Goal: Task Accomplishment & Management: Manage account settings

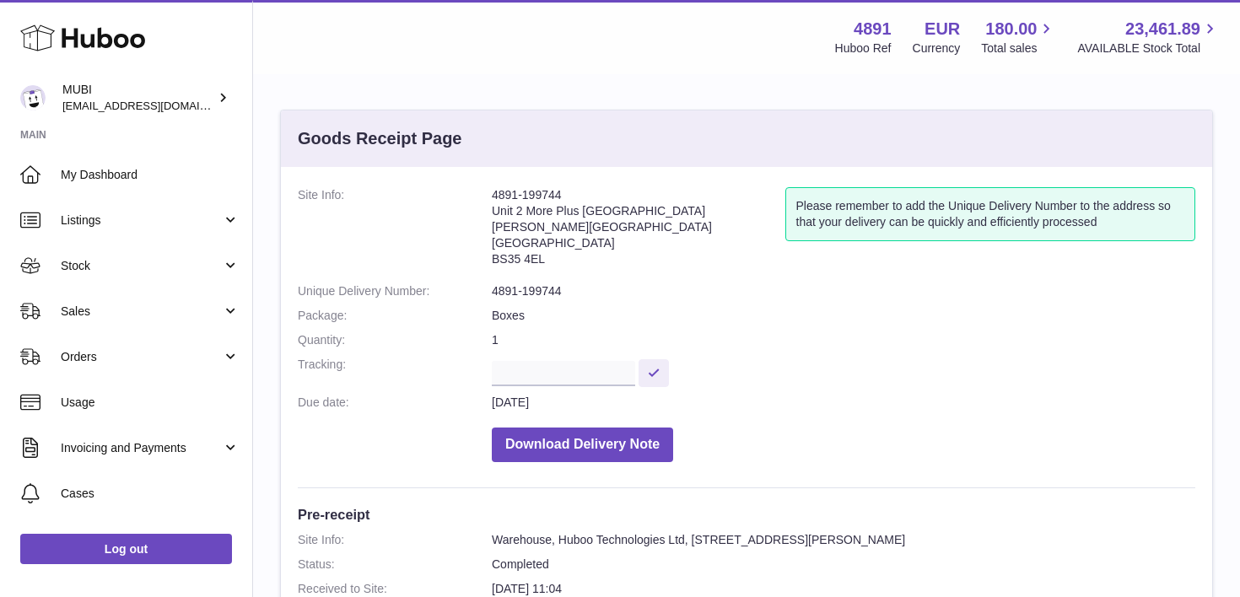
click at [897, 363] on dd at bounding box center [843, 372] width 703 height 30
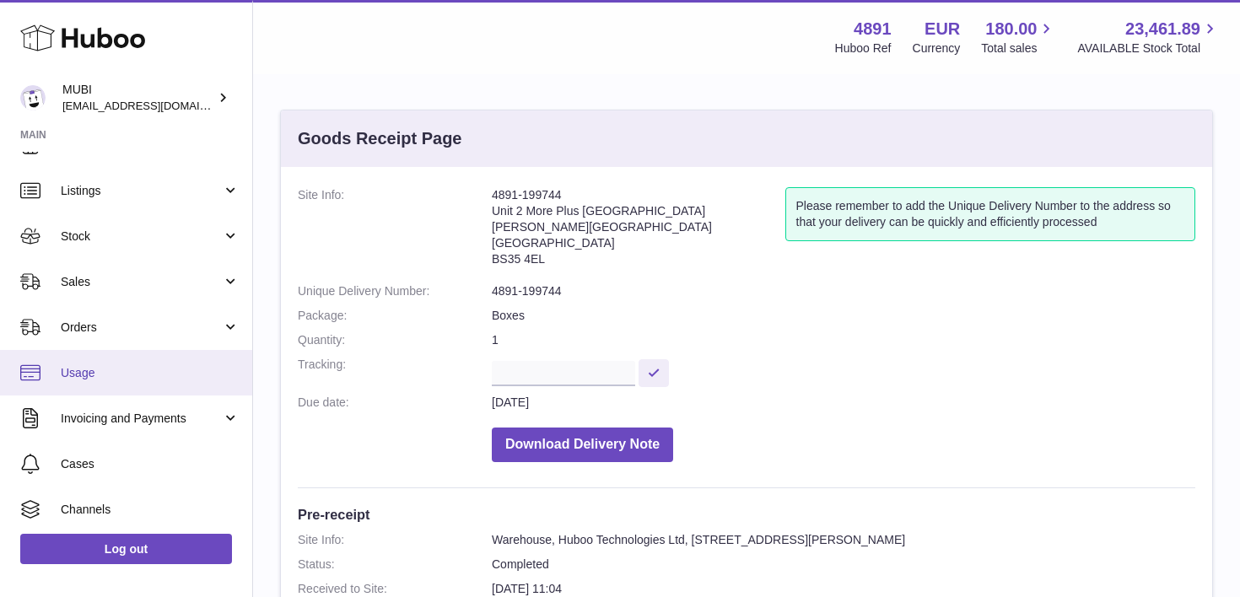
scroll to position [123, 0]
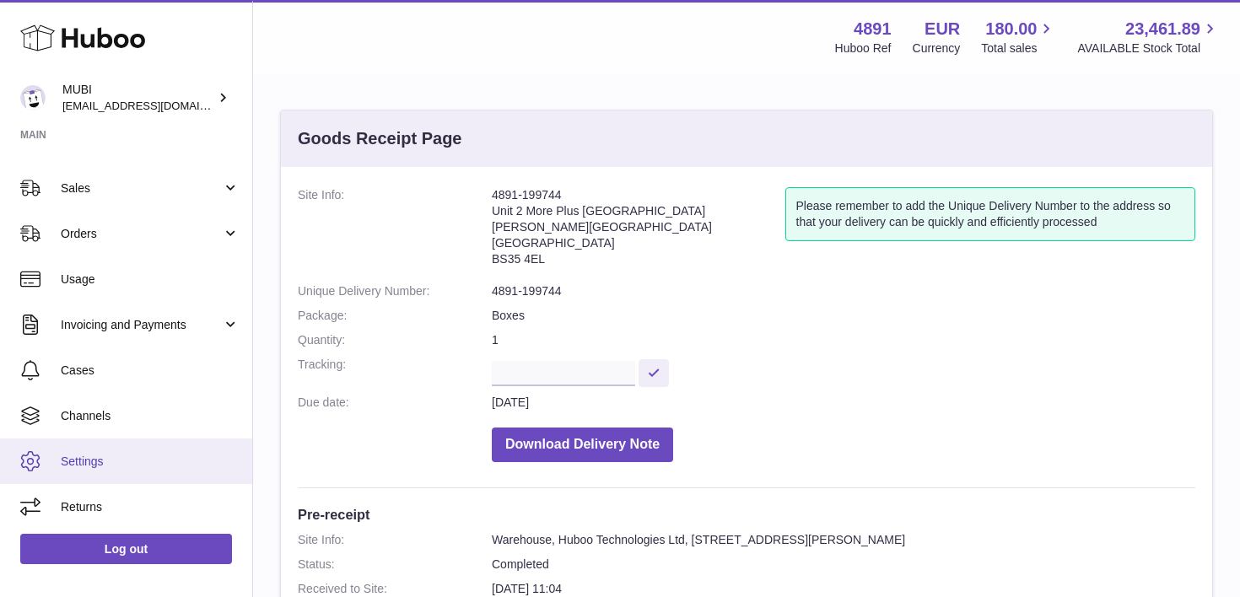
click at [79, 470] on link "Settings" at bounding box center [126, 462] width 252 height 46
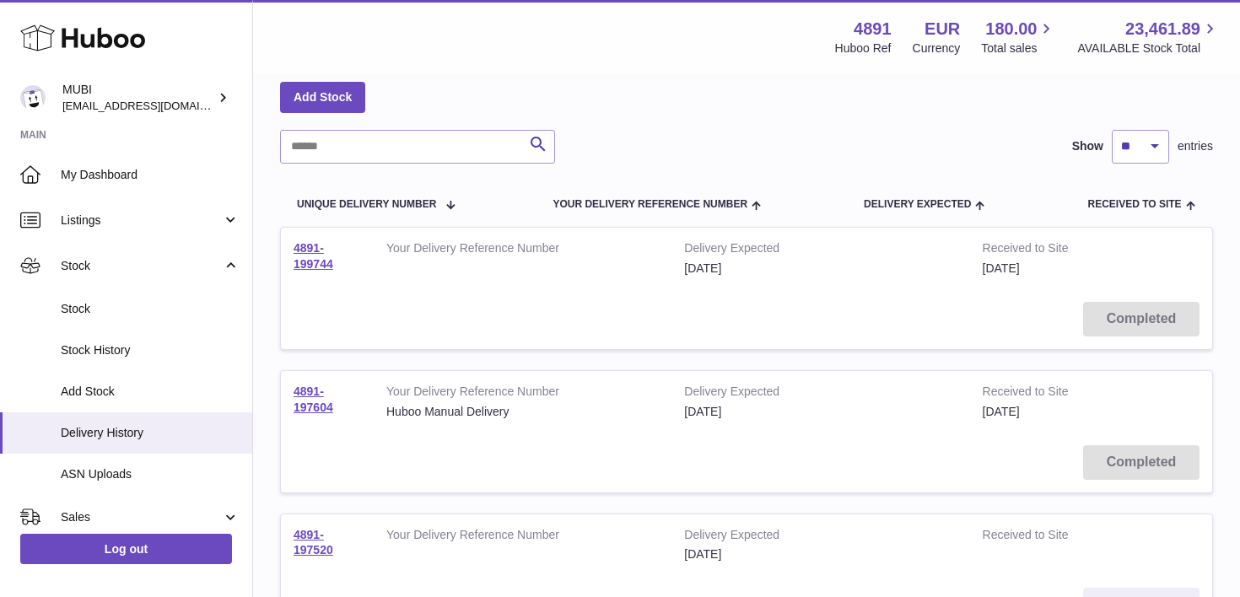
scroll to position [79, 0]
click at [332, 265] on link "4891-199744" at bounding box center [313, 257] width 40 height 30
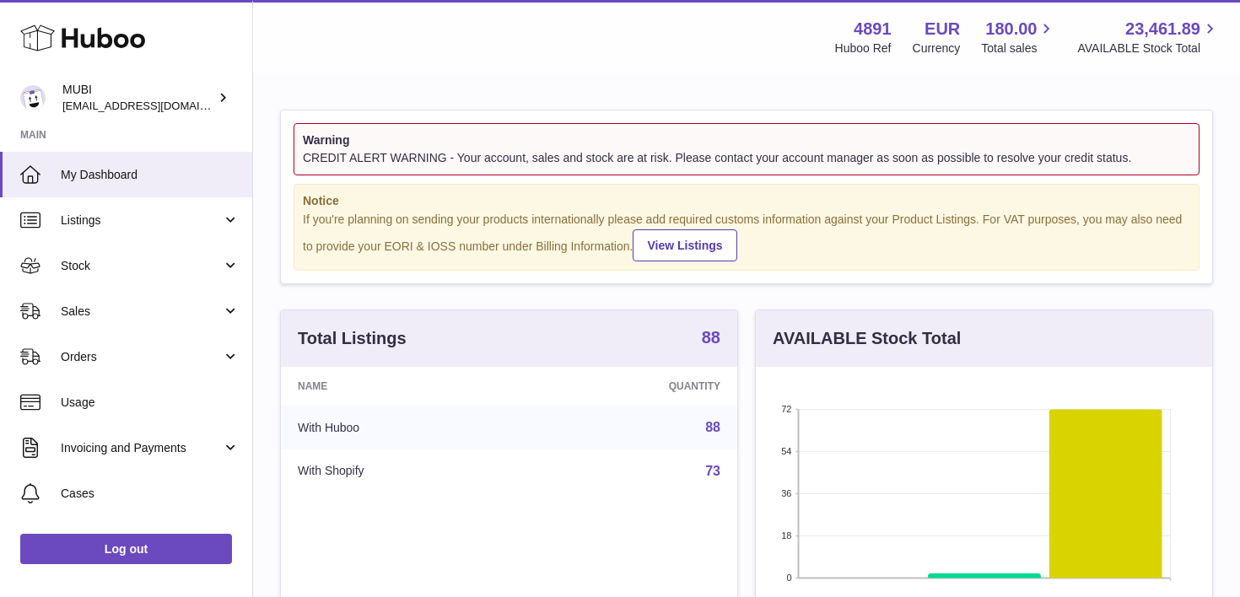
click at [712, 340] on strong "88" at bounding box center [711, 337] width 19 height 17
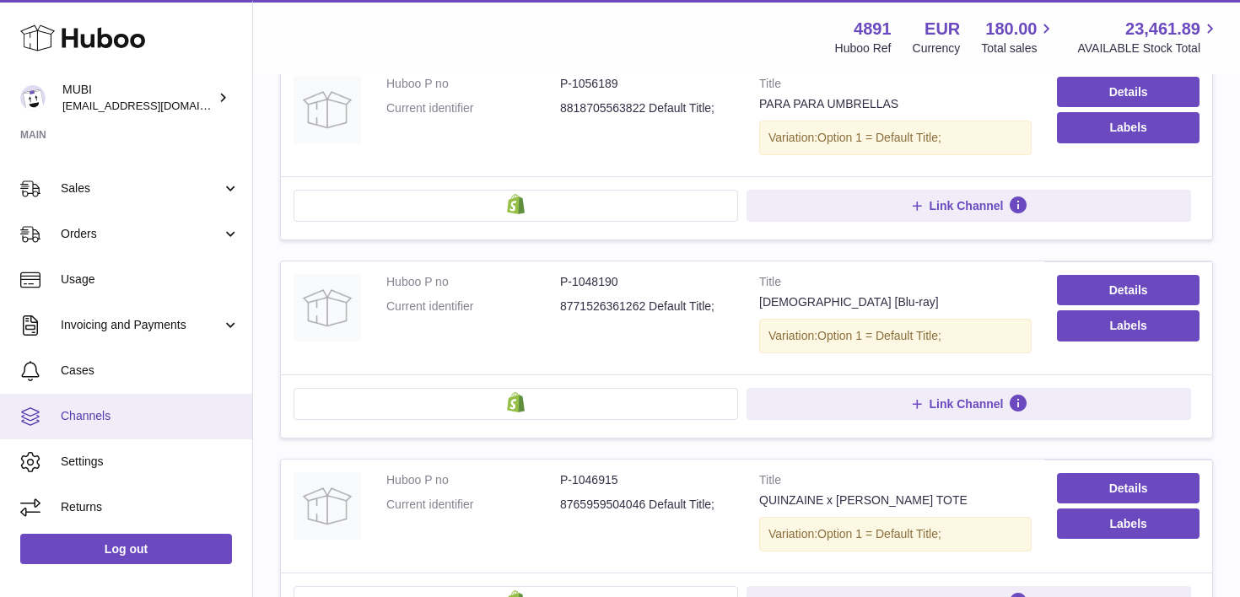
scroll to position [281, 0]
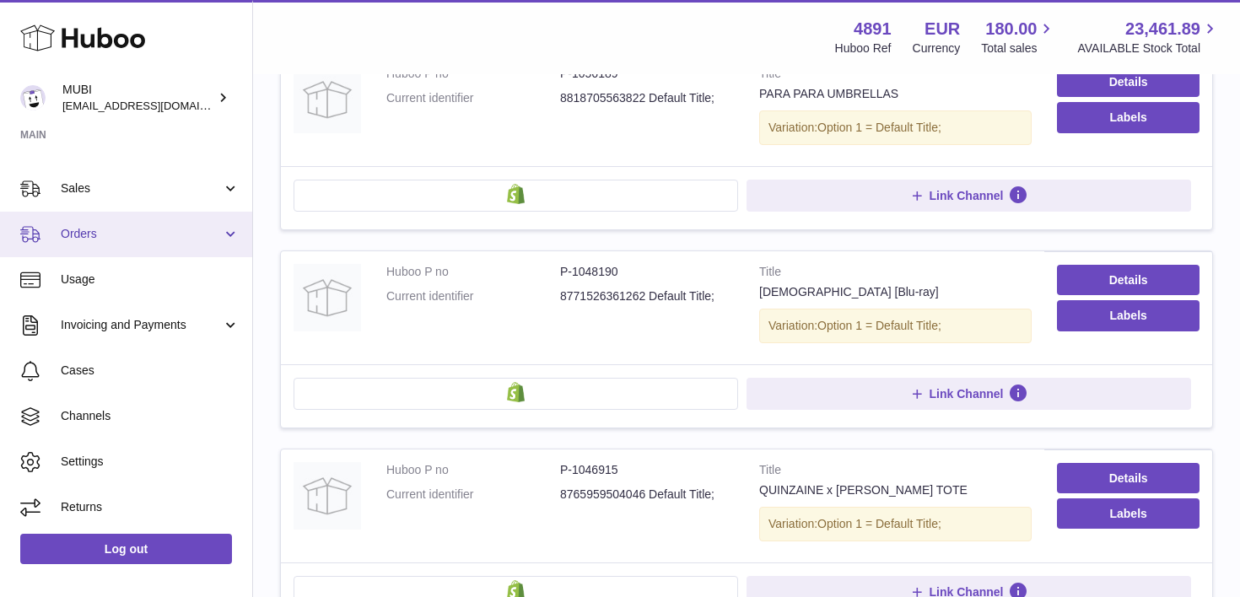
click at [76, 234] on span "Orders" at bounding box center [141, 234] width 161 height 16
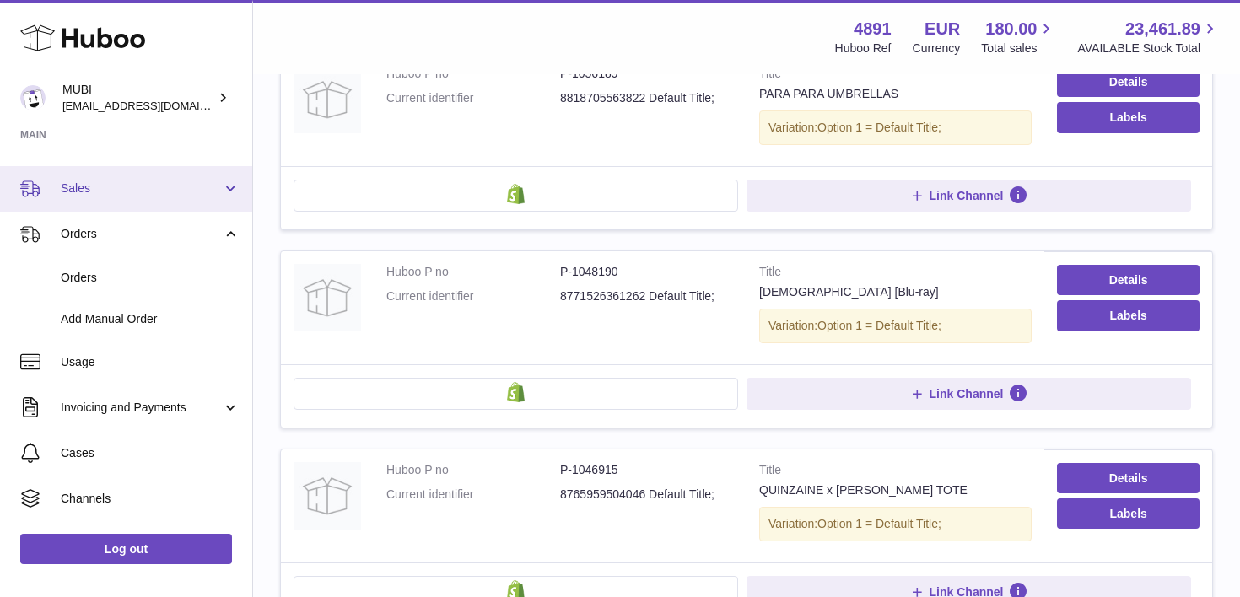
click at [115, 207] on link "Sales" at bounding box center [126, 189] width 252 height 46
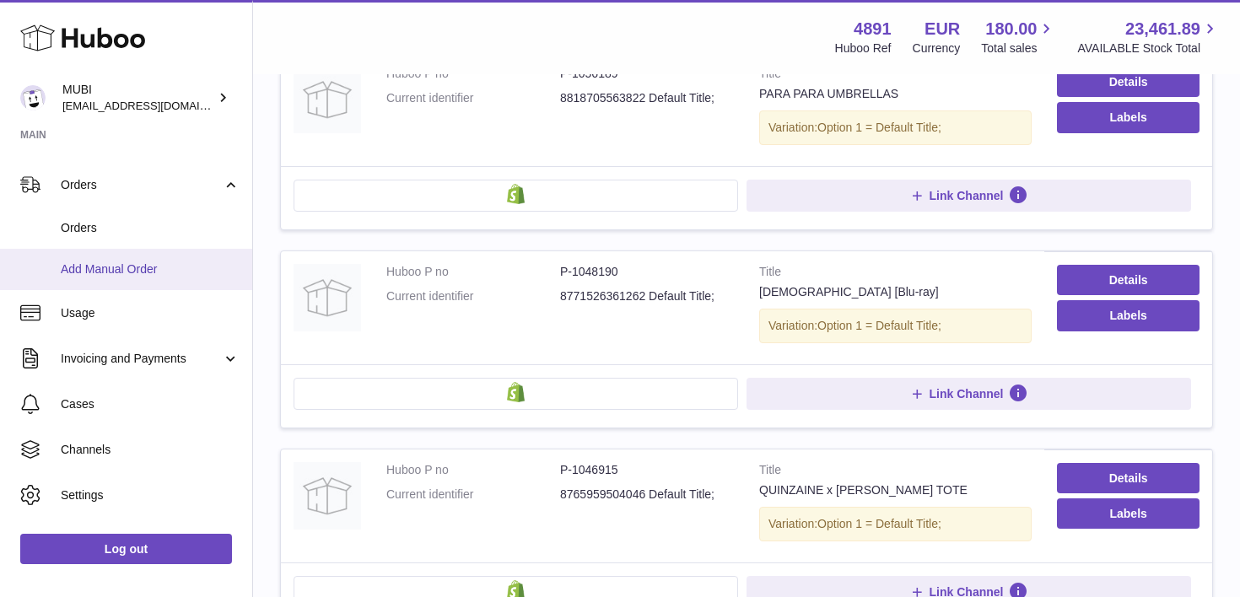
scroll to position [412, 0]
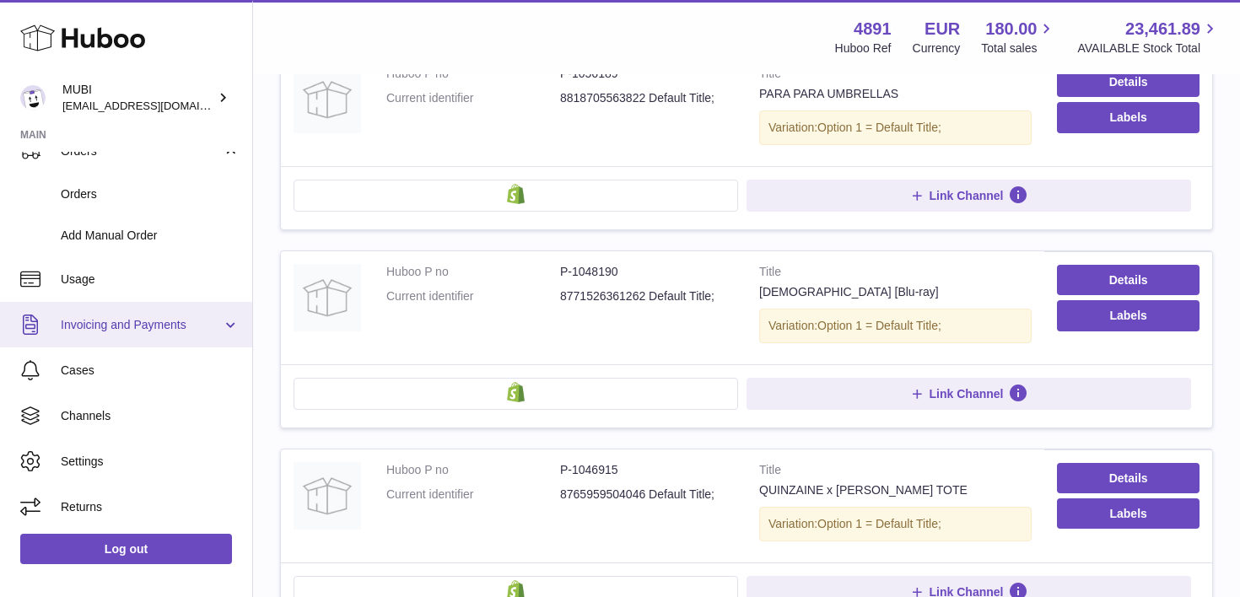
click at [112, 331] on span "Invoicing and Payments" at bounding box center [141, 325] width 161 height 16
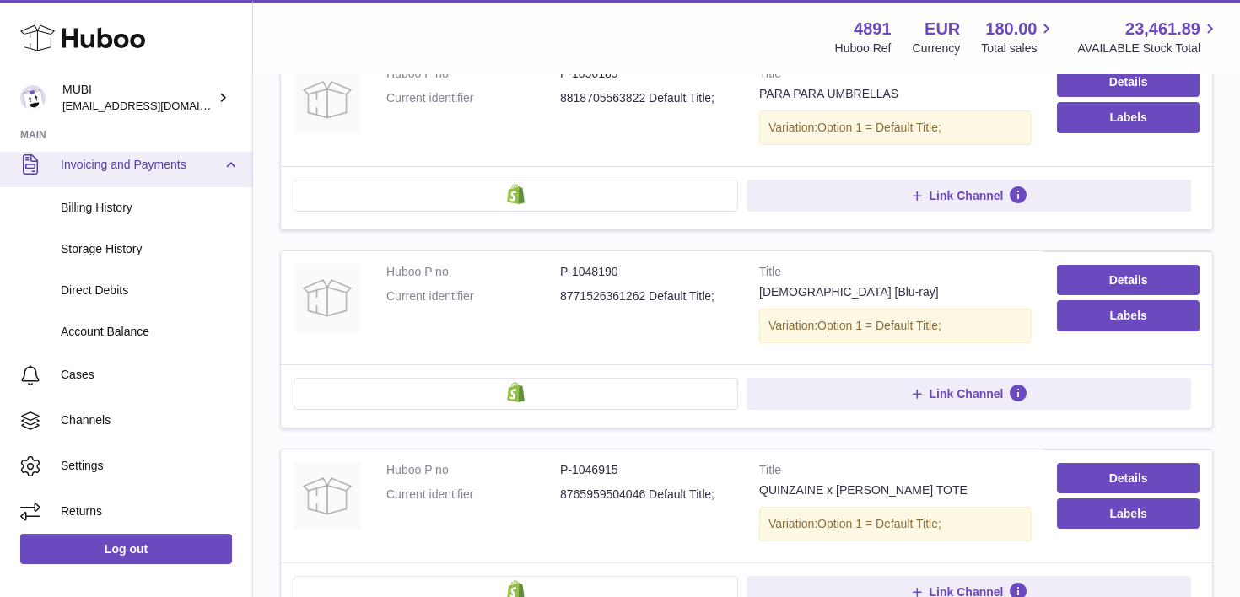
scroll to position [577, 0]
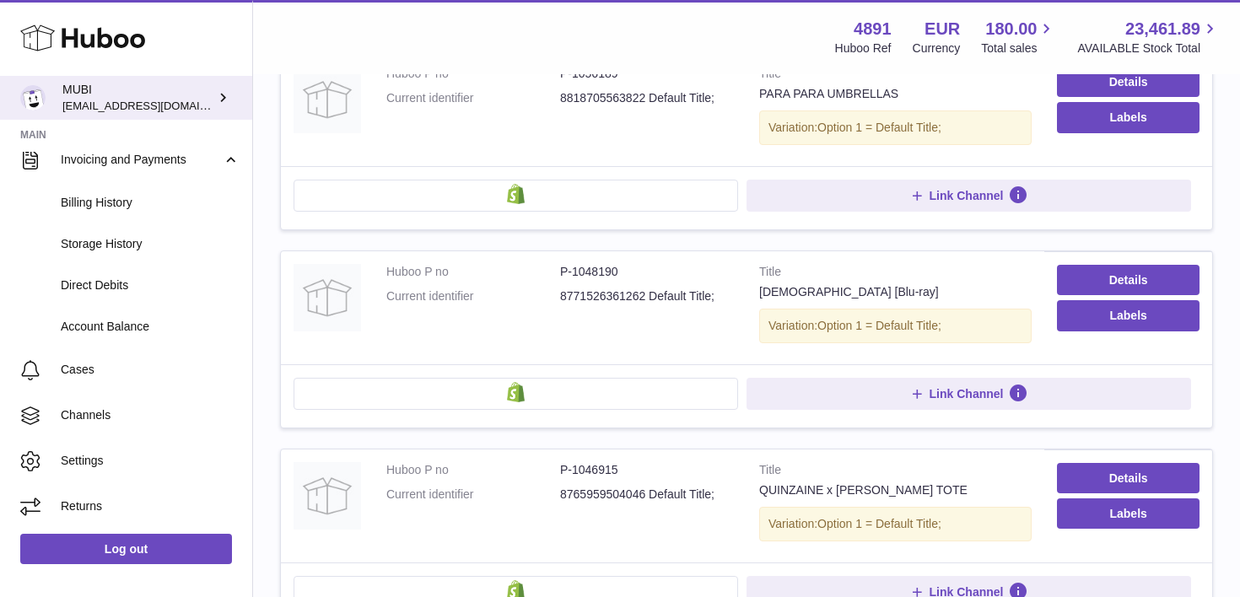
click at [139, 103] on span "[EMAIL_ADDRESS][DOMAIN_NAME]" at bounding box center [155, 105] width 186 height 13
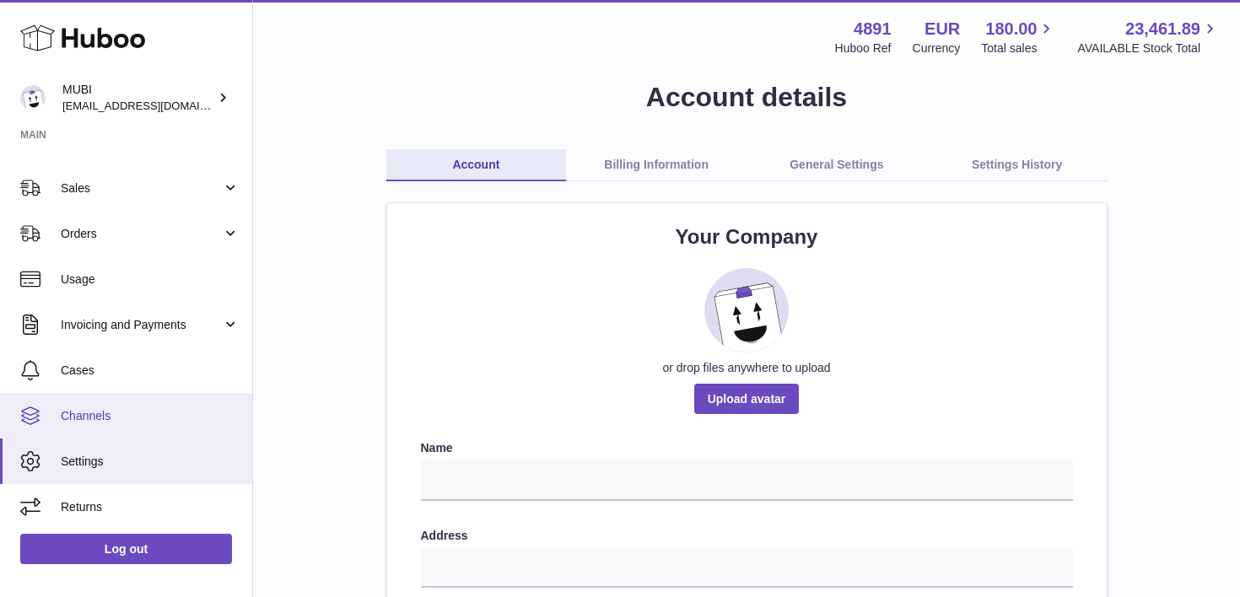
scroll to position [31, 0]
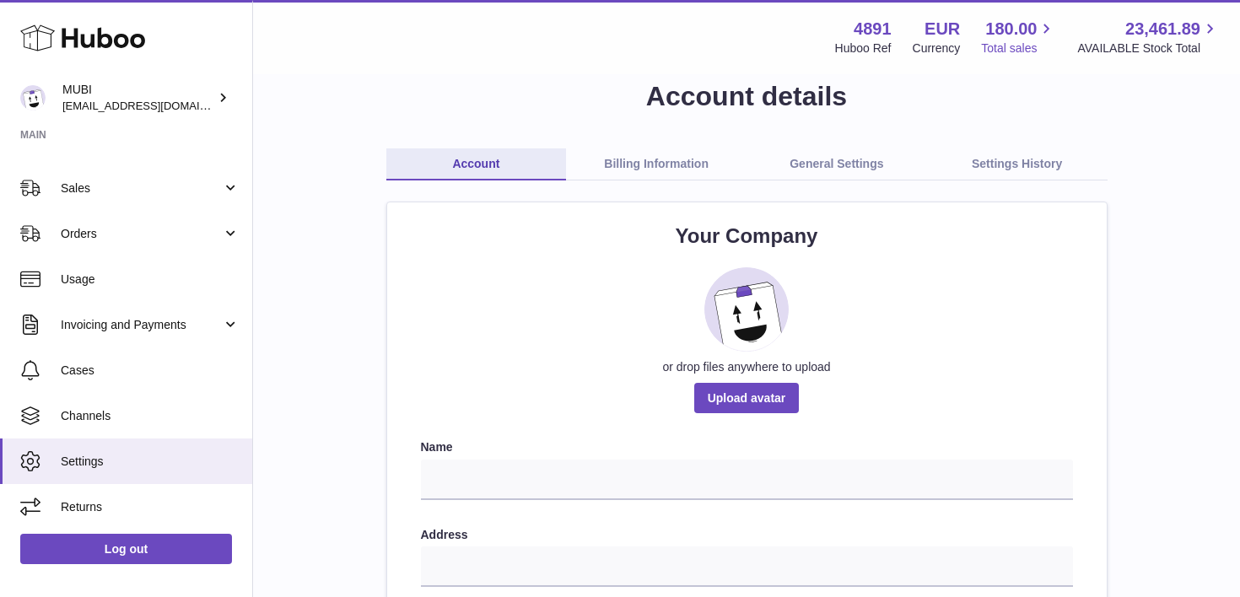
click at [1027, 28] on span "180.00" at bounding box center [1010, 29] width 51 height 23
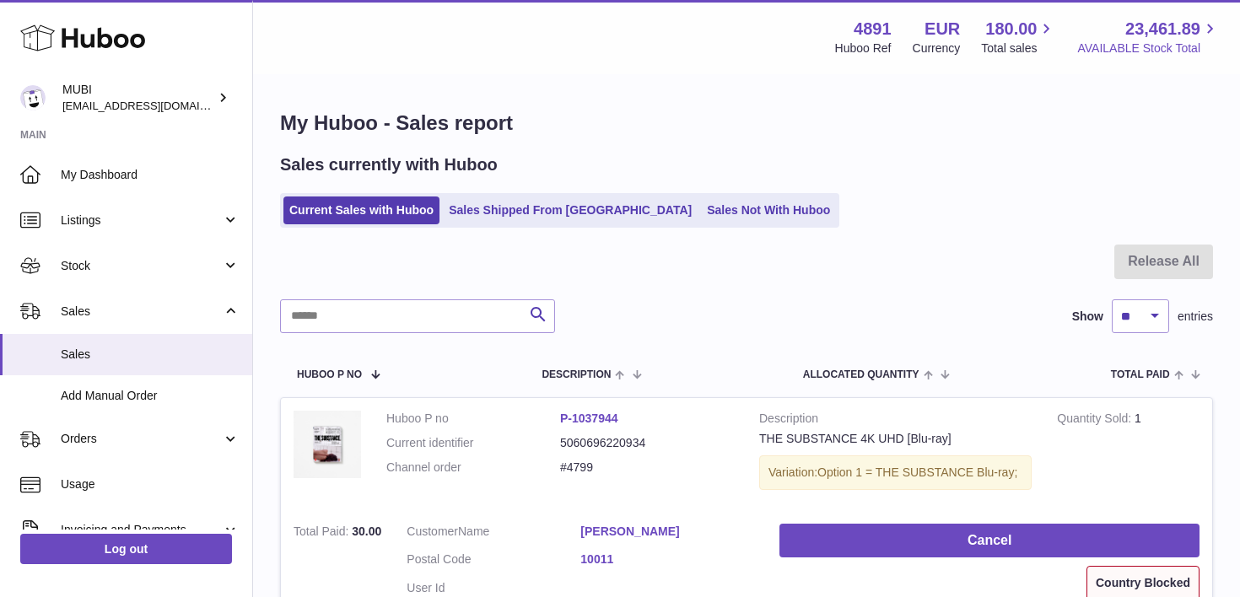
click at [1160, 30] on span "23,461.89" at bounding box center [1162, 29] width 75 height 23
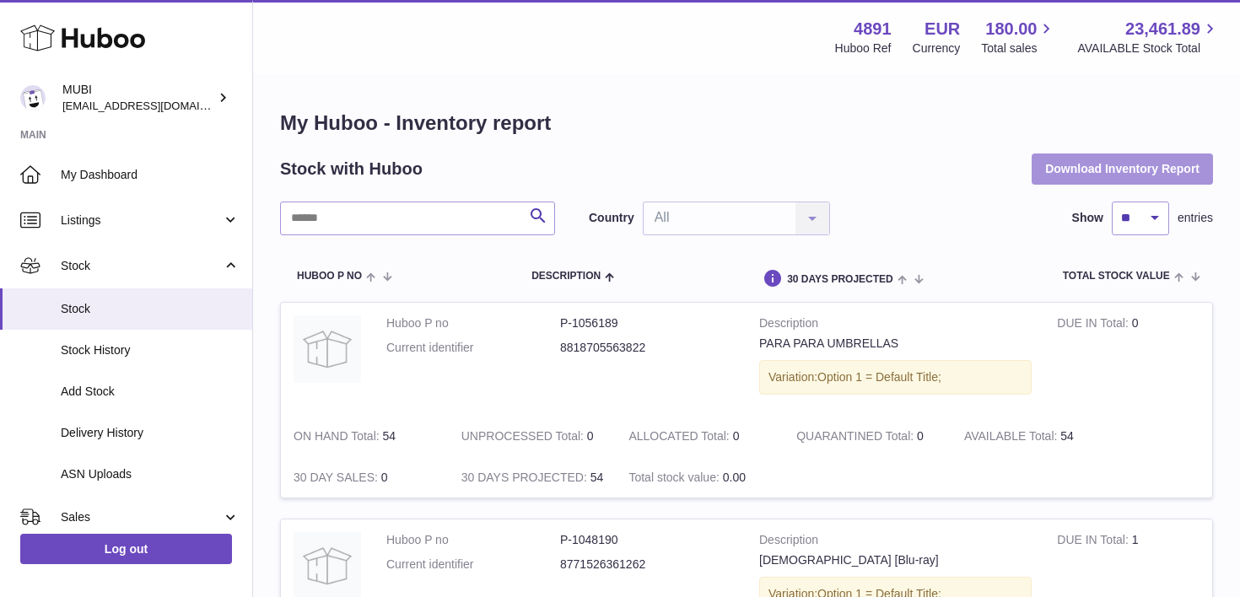
click at [1072, 177] on button "Download Inventory Report" at bounding box center [1121, 168] width 181 height 30
click at [928, 205] on div "Search Country All All No elements found. Consider changing the search query. L…" at bounding box center [746, 219] width 933 height 34
click at [1009, 27] on span "180.00" at bounding box center [1010, 29] width 51 height 23
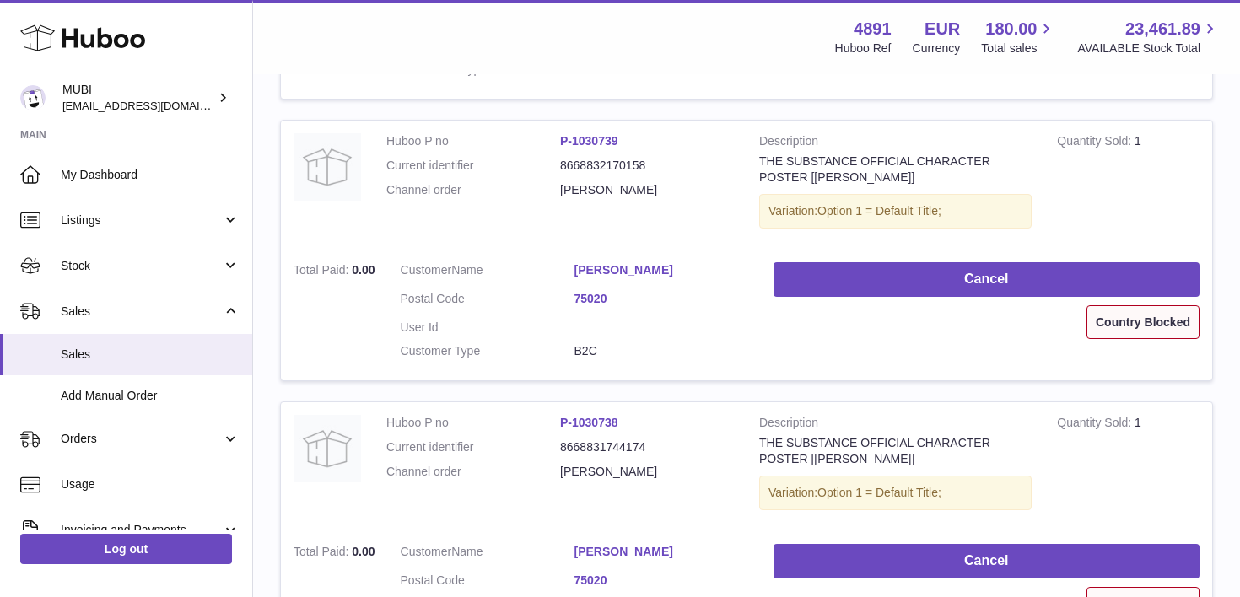
scroll to position [1874, 0]
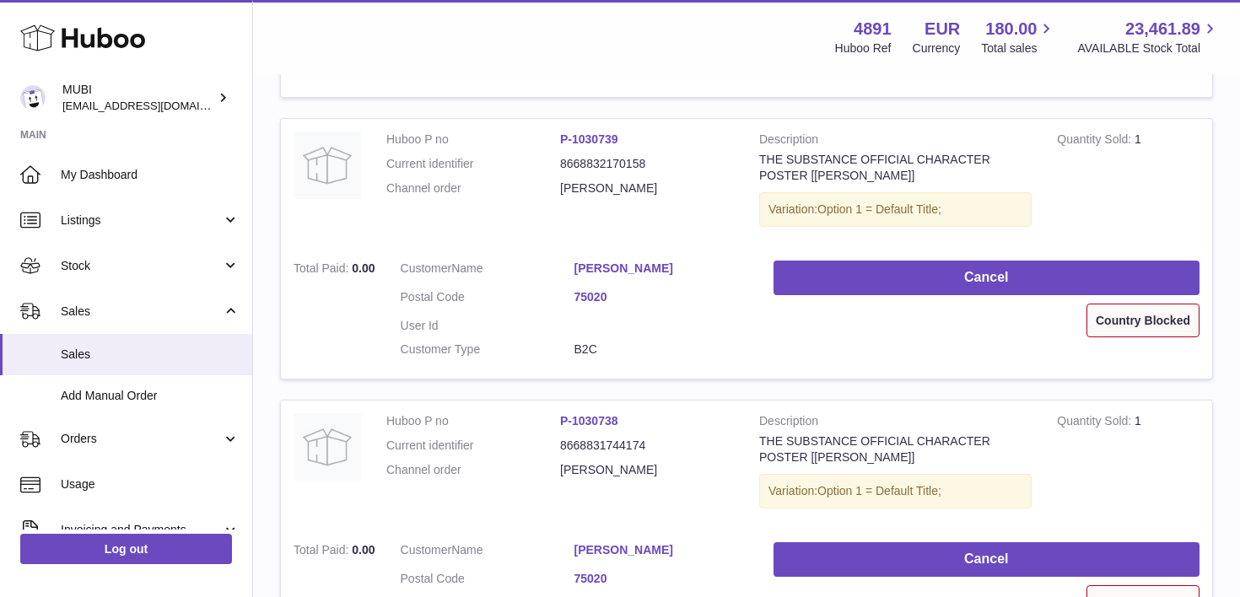
click at [621, 266] on link "Coralie Fargeat" at bounding box center [661, 269] width 174 height 16
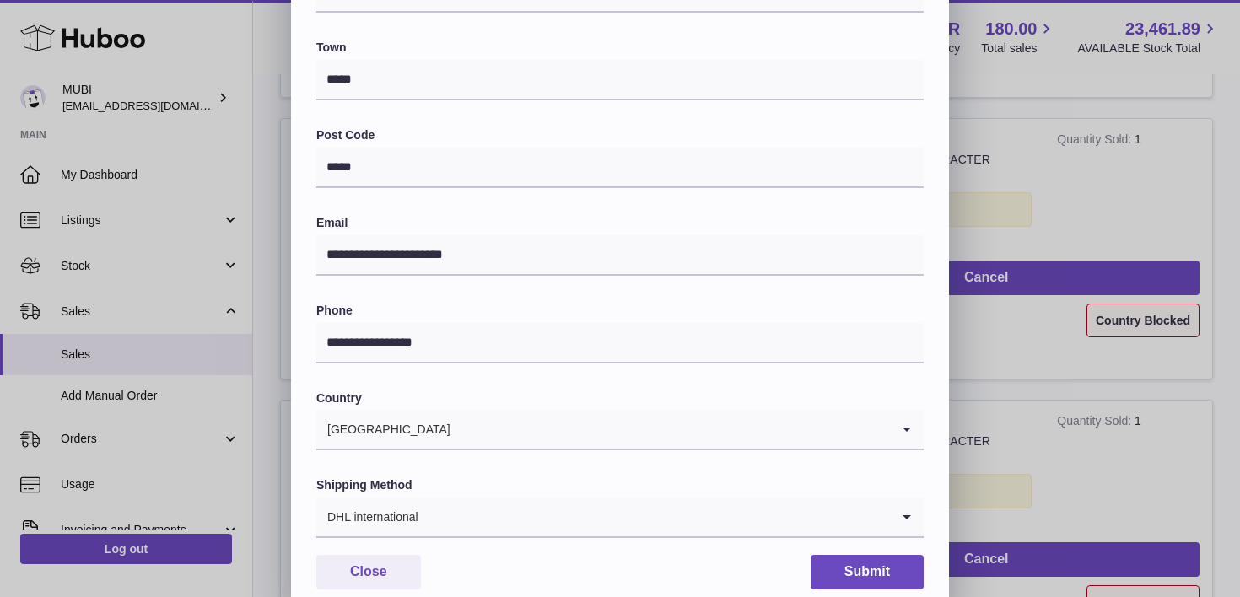
scroll to position [466, 0]
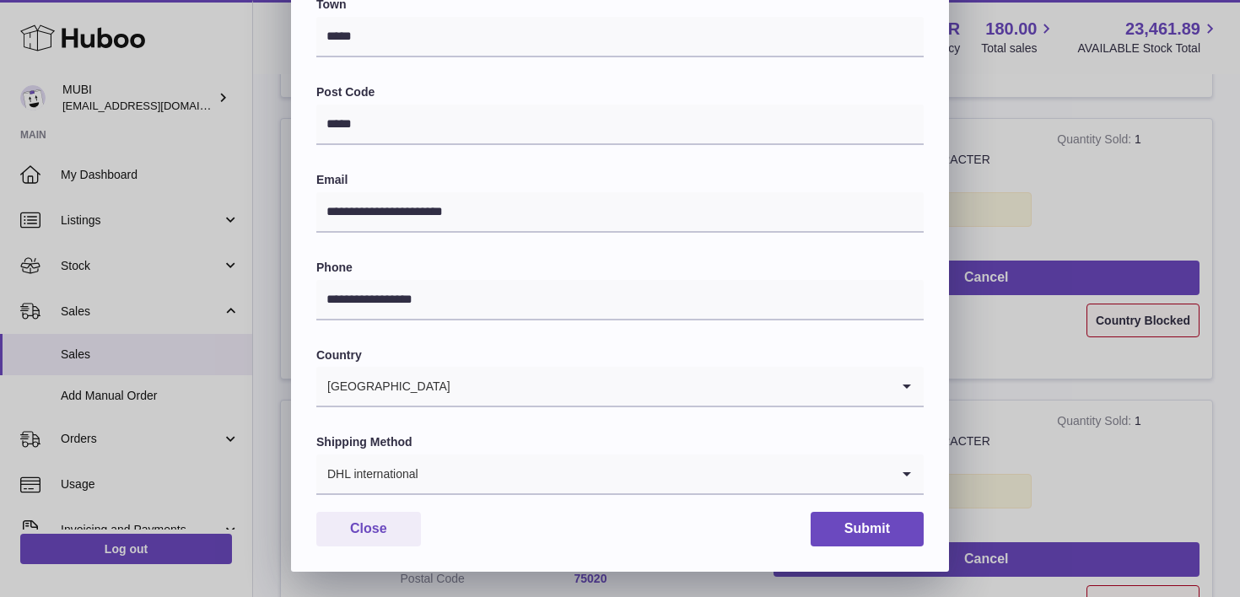
click at [1083, 381] on div "**********" at bounding box center [620, 66] width 1240 height 1012
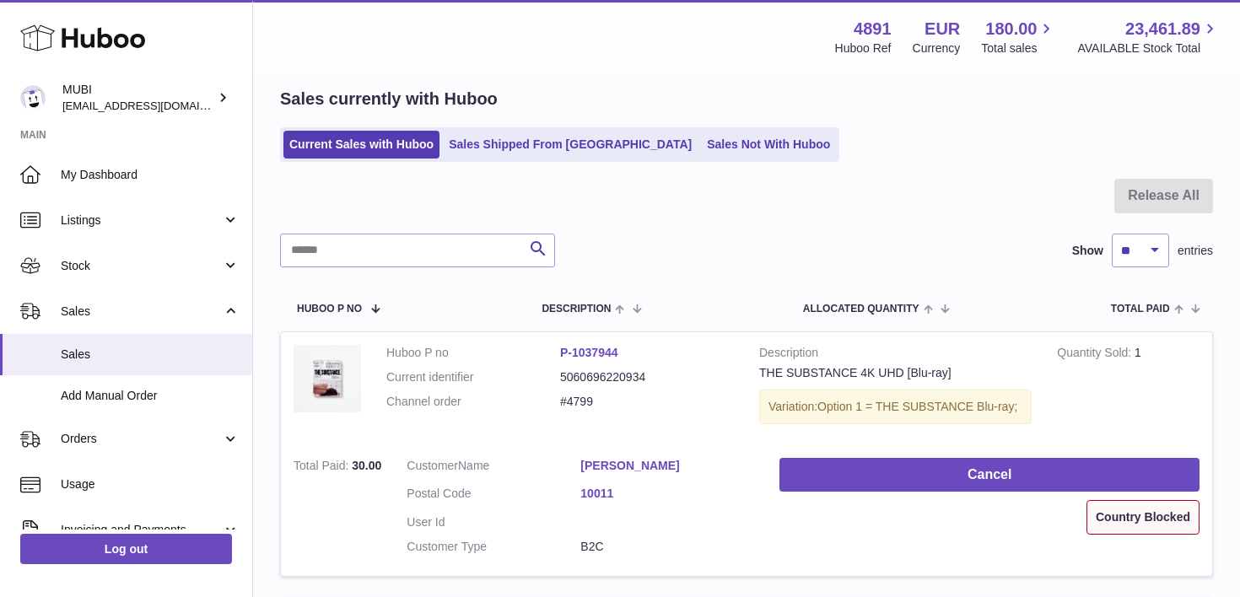
scroll to position [0, 0]
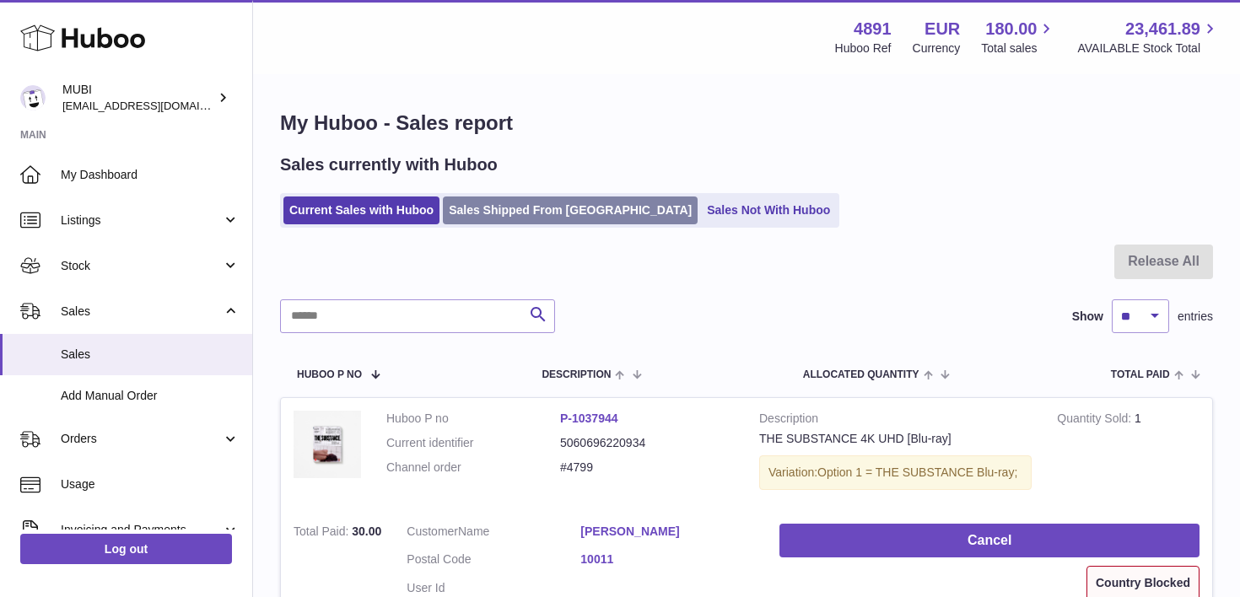
click at [496, 217] on link "Sales Shipped From Huboo" at bounding box center [570, 210] width 255 height 28
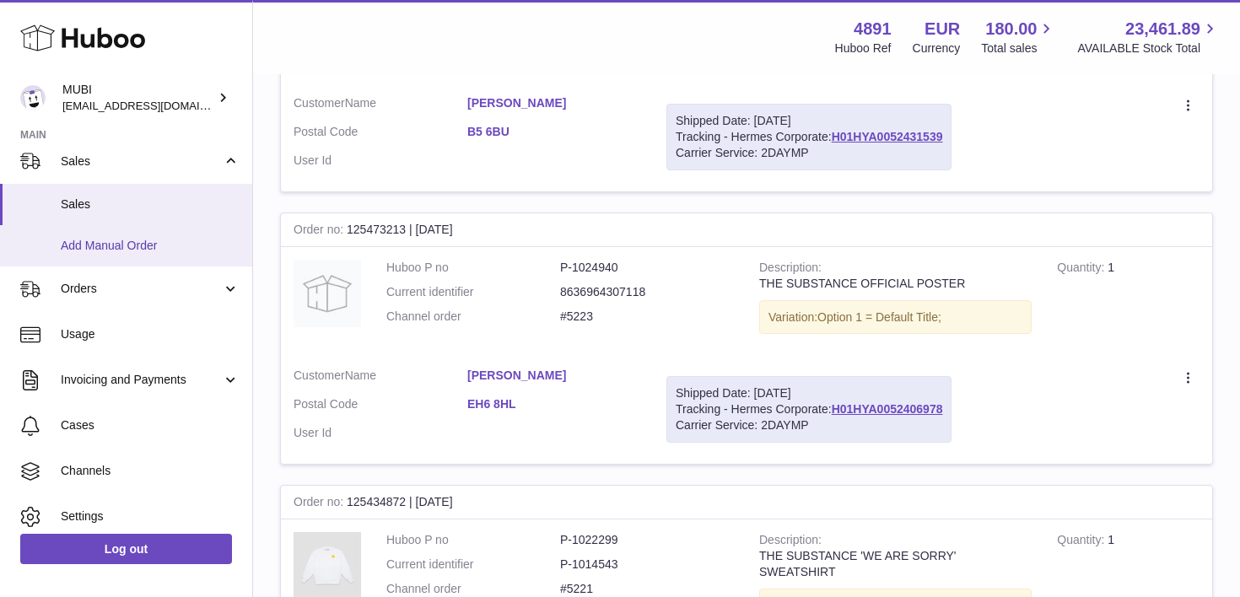
scroll to position [155, 0]
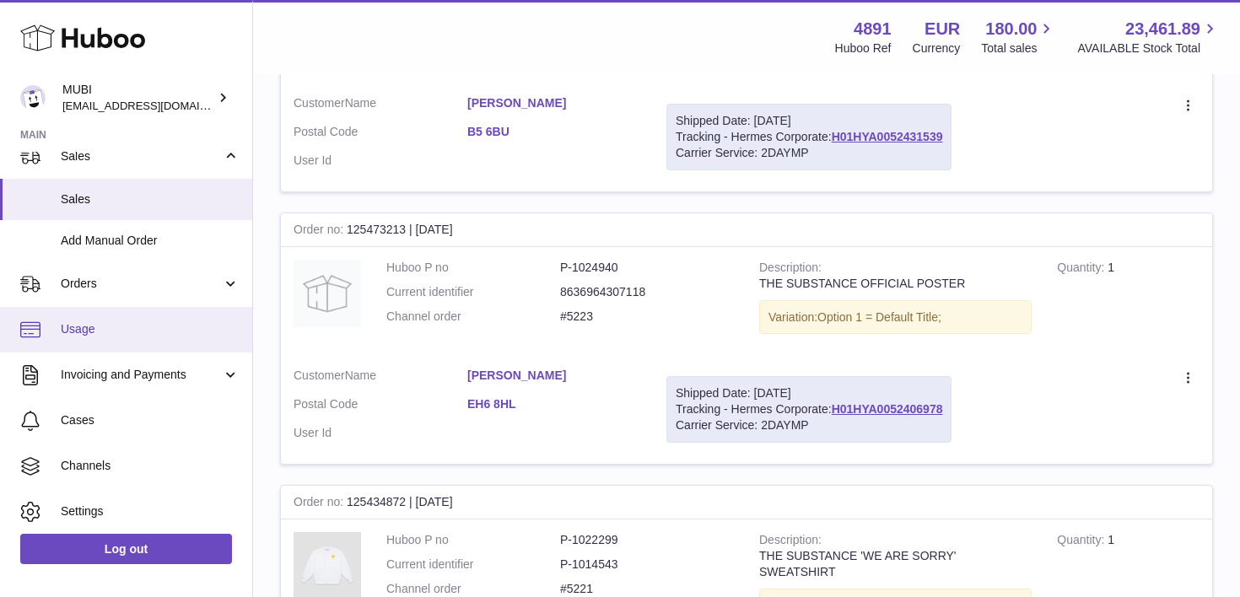
click at [123, 331] on span "Usage" at bounding box center [150, 329] width 179 height 16
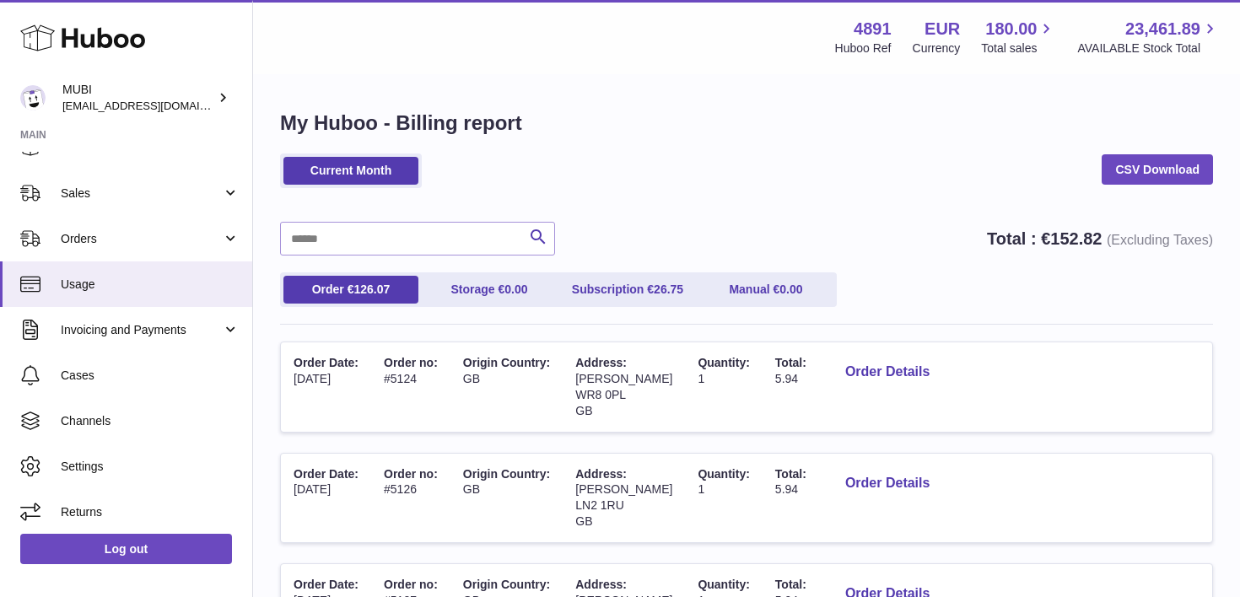
scroll to position [123, 0]
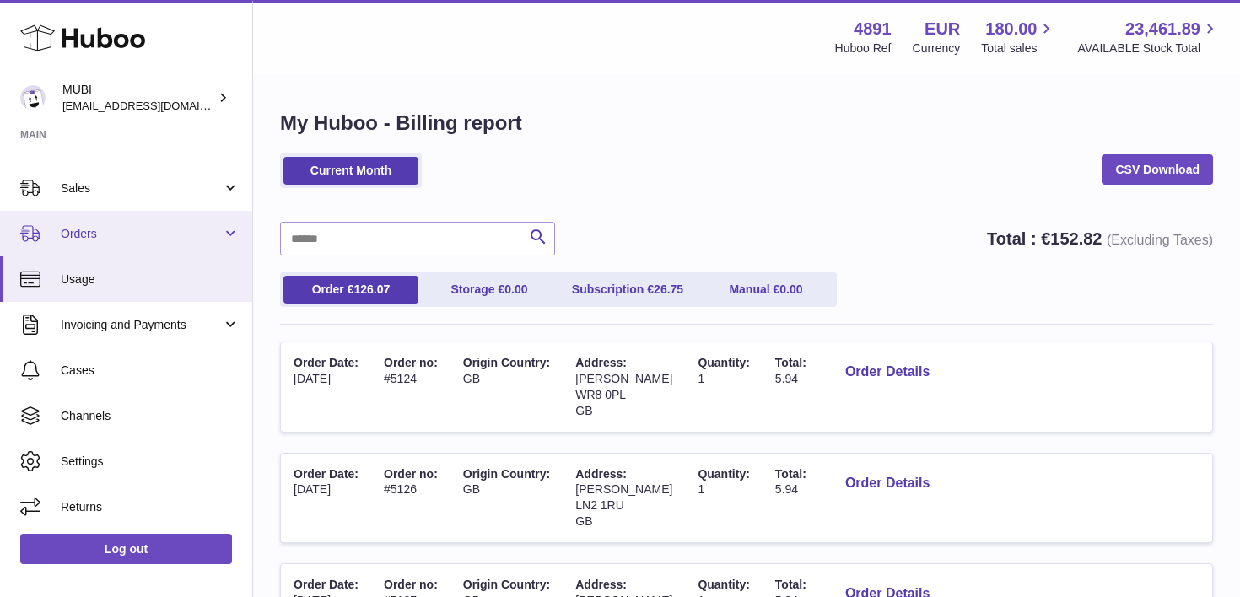
click at [98, 231] on span "Orders" at bounding box center [141, 234] width 161 height 16
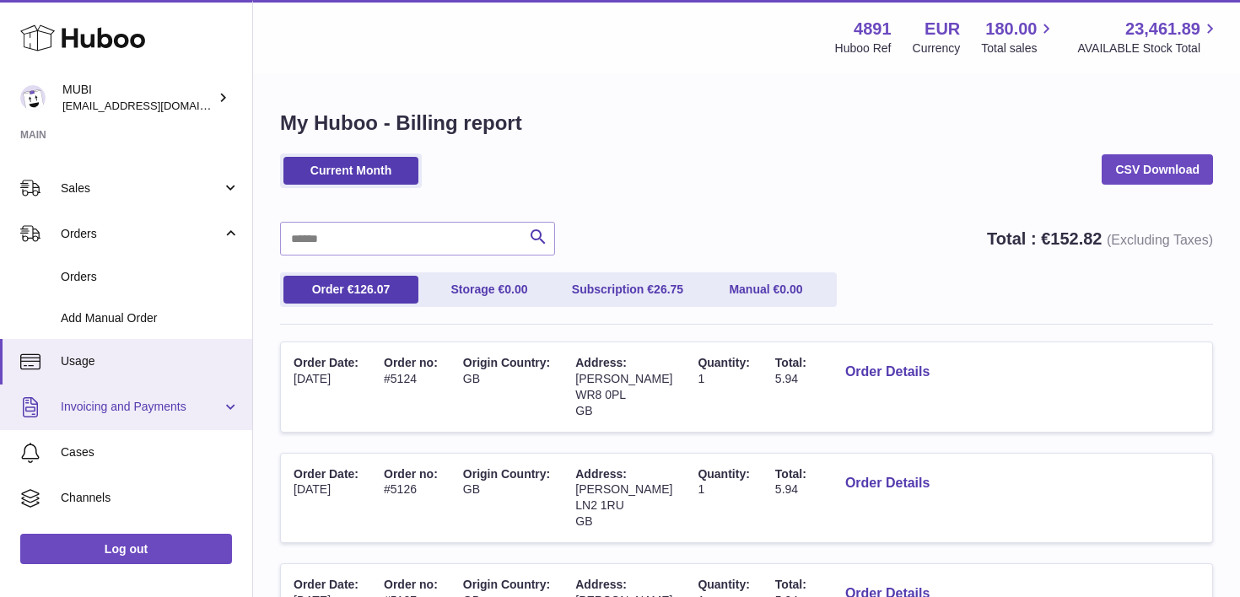
click at [100, 412] on span "Invoicing and Payments" at bounding box center [141, 407] width 161 height 16
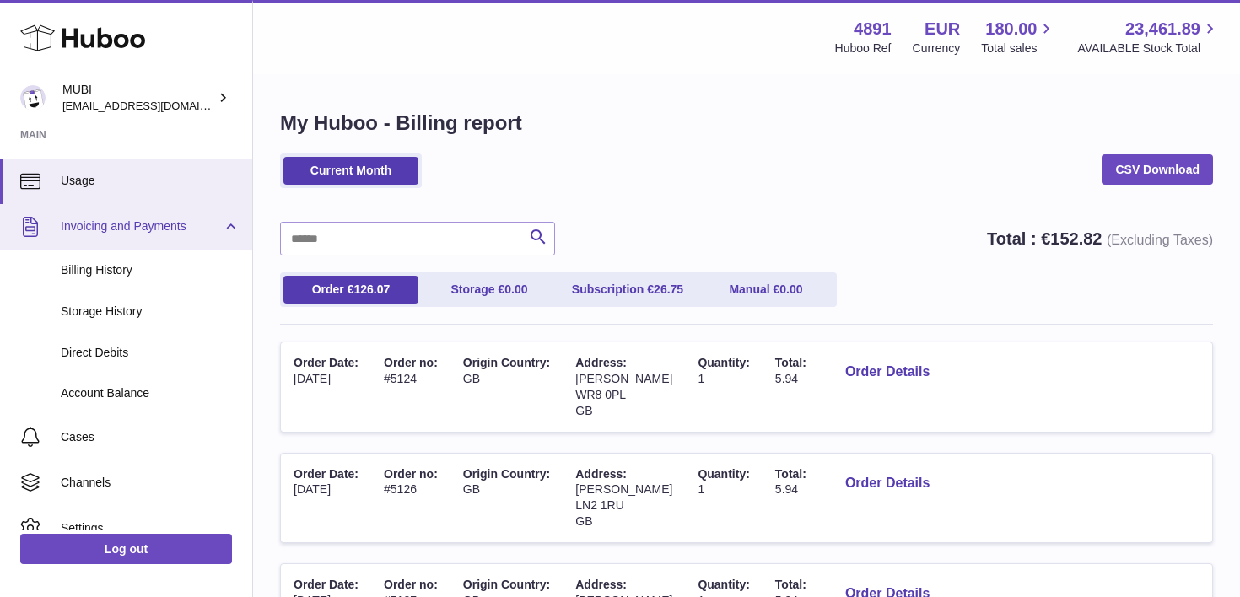
scroll to position [311, 0]
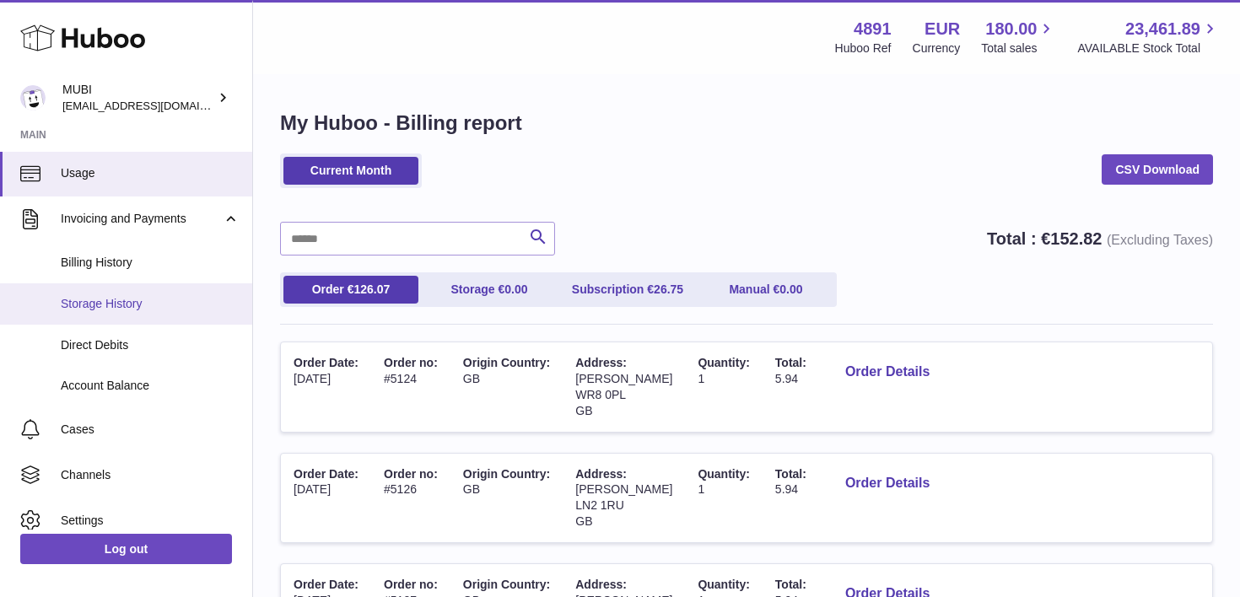
click at [95, 293] on link "Storage History" at bounding box center [126, 303] width 252 height 41
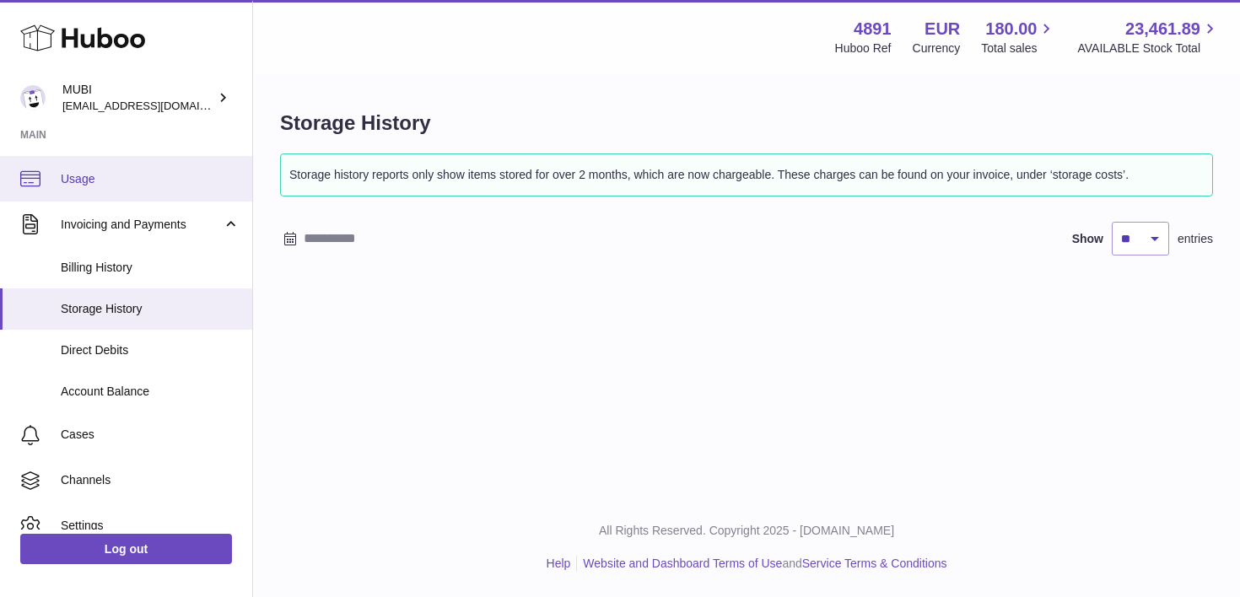
scroll to position [288, 0]
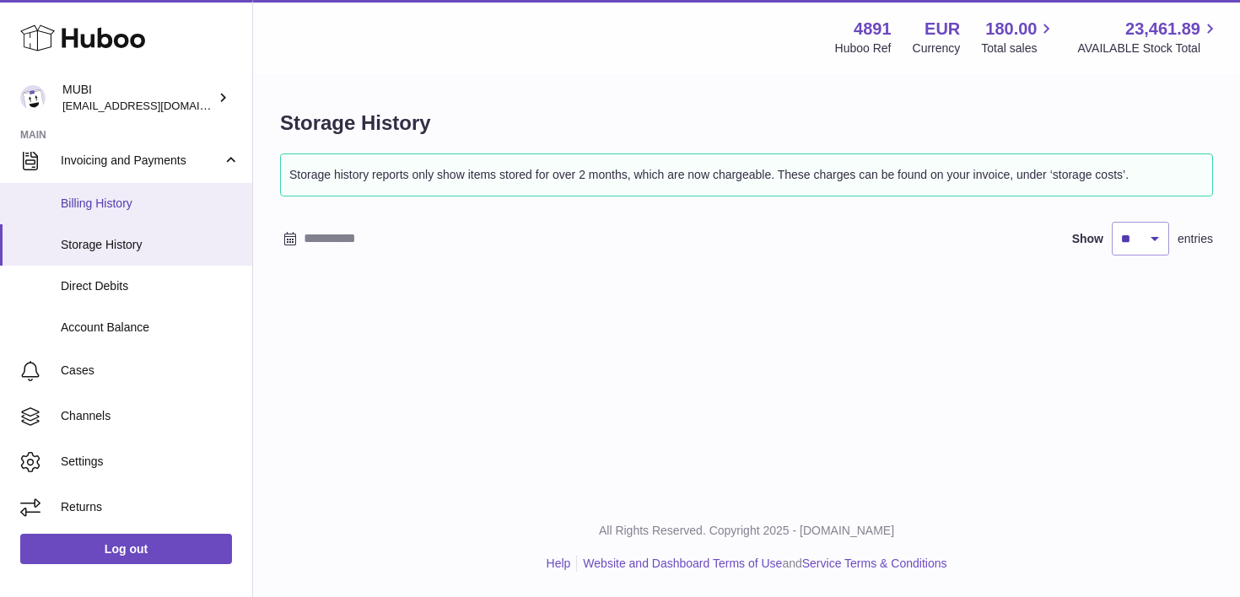
click at [80, 189] on link "Billing History" at bounding box center [126, 203] width 252 height 41
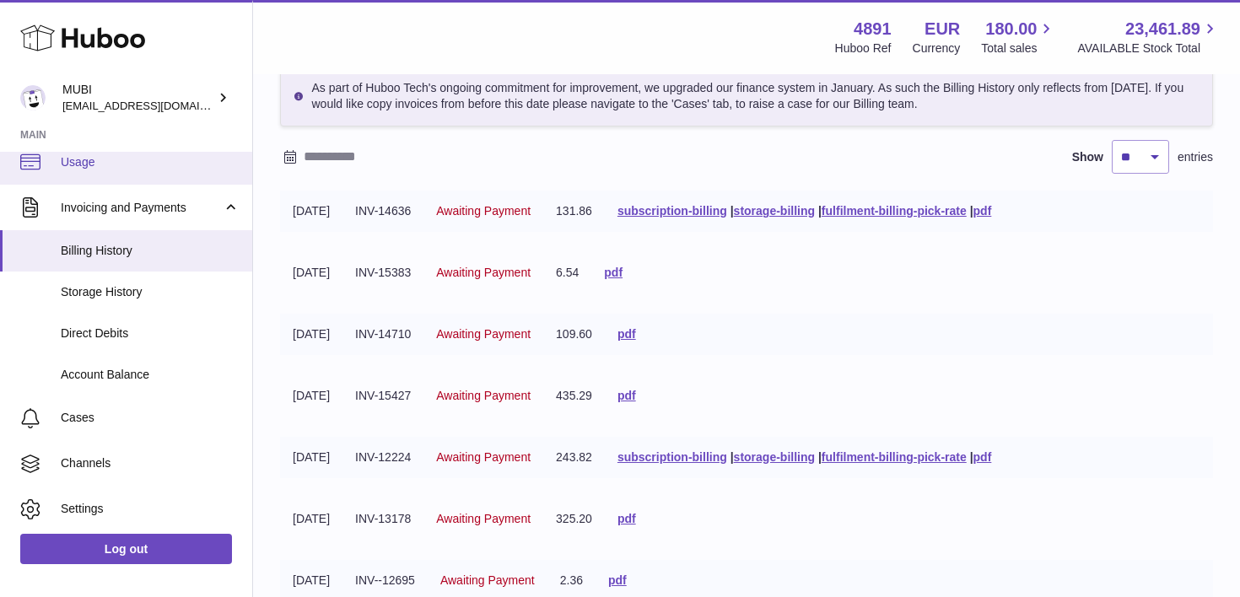
scroll to position [288, 0]
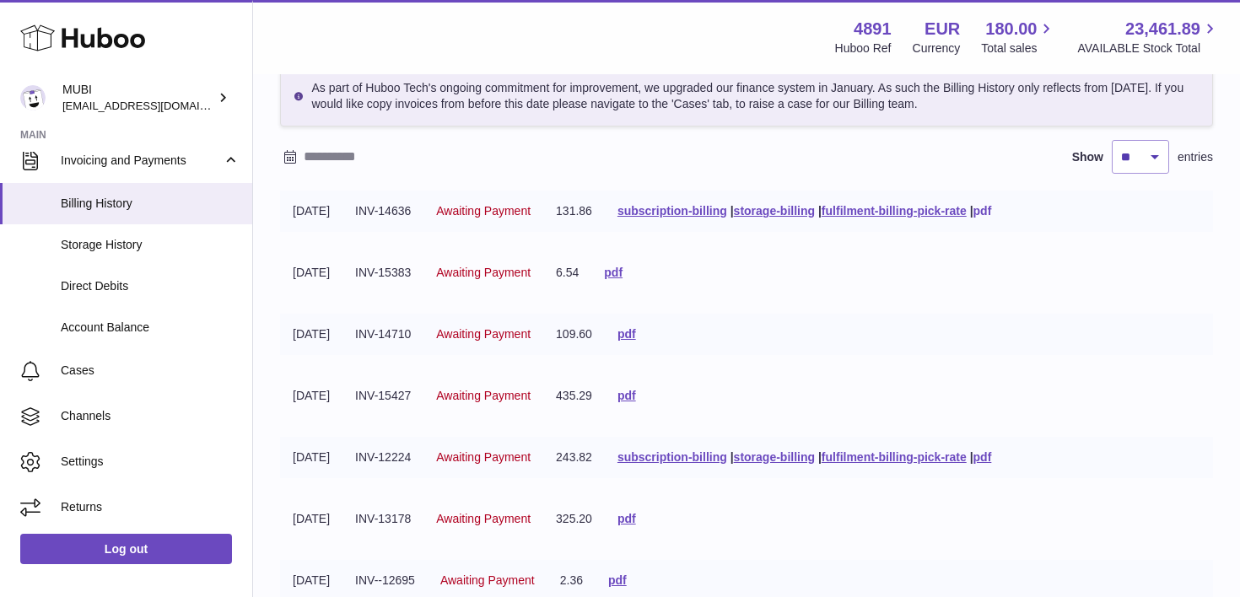
click at [992, 210] on link "pdf" at bounding box center [982, 210] width 19 height 13
